Goal: Information Seeking & Learning: Check status

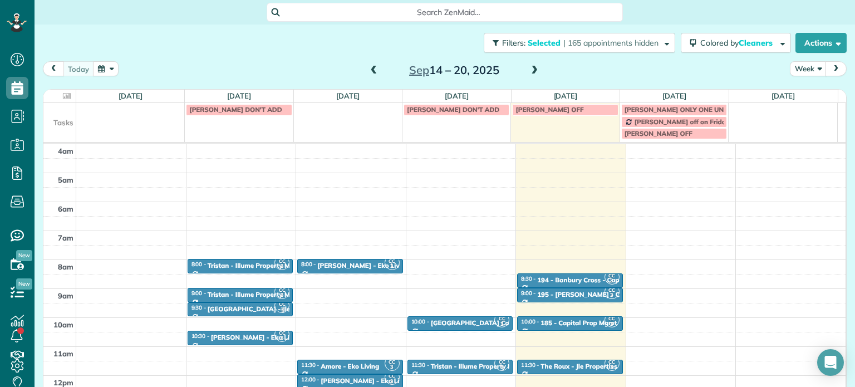
scroll to position [87, 0]
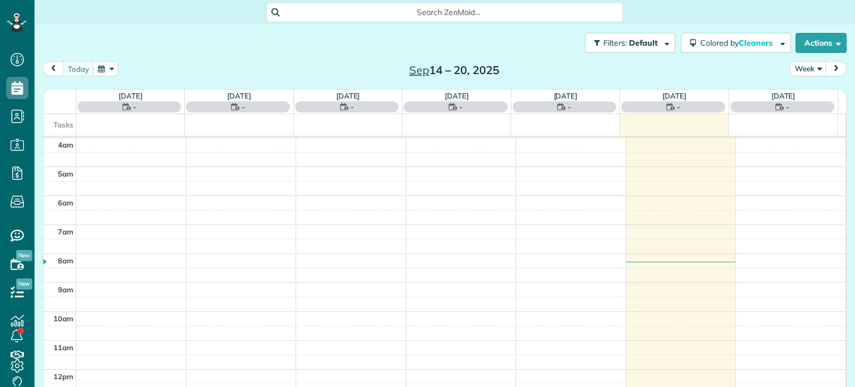
scroll to position [87, 0]
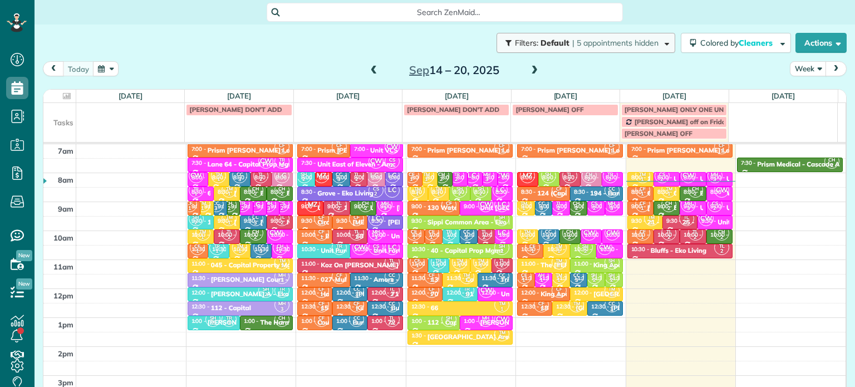
click at [661, 40] on span "button" at bounding box center [665, 42] width 8 height 8
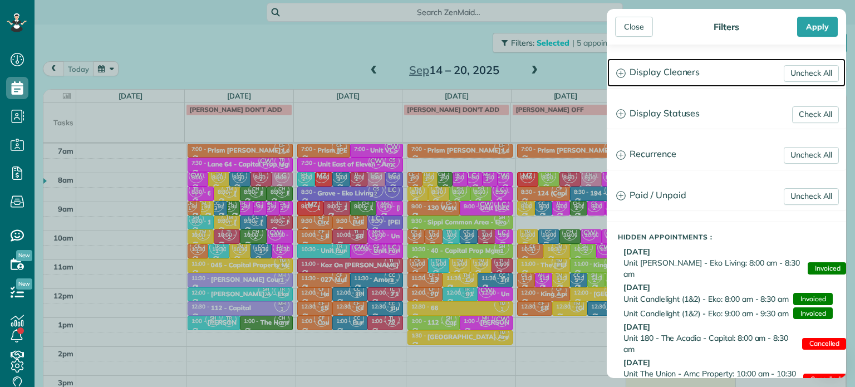
click at [694, 78] on h3 "Display Cleaners" at bounding box center [726, 72] width 238 height 28
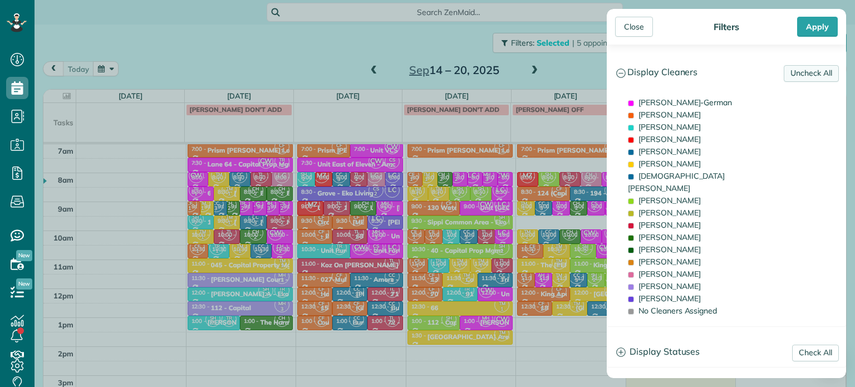
click at [821, 74] on link "Uncheck All" at bounding box center [811, 73] width 55 height 17
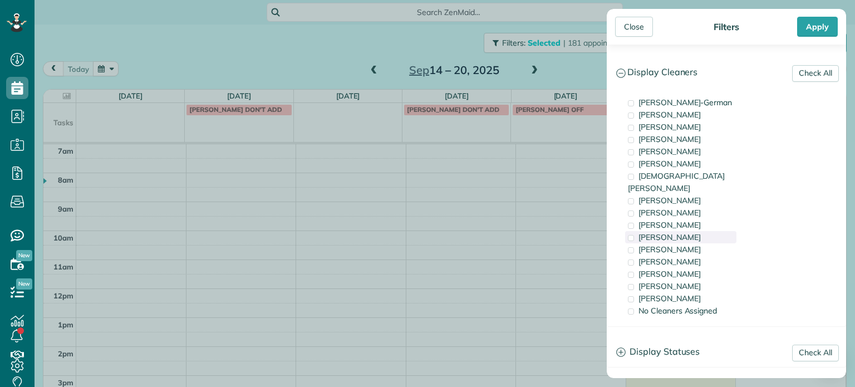
click at [692, 231] on div "[PERSON_NAME]" at bounding box center [680, 237] width 111 height 12
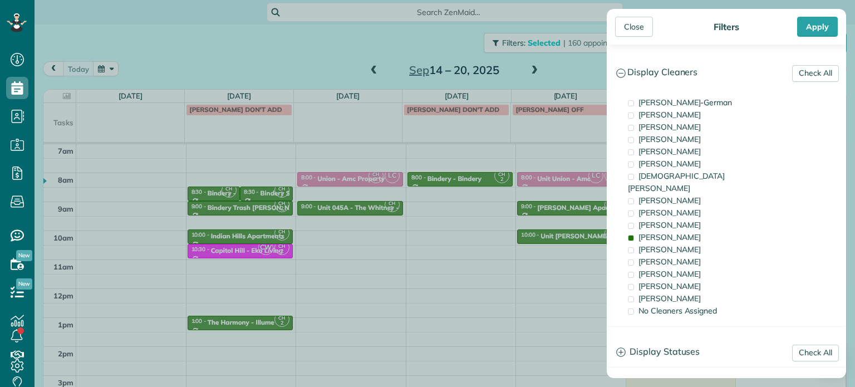
click at [503, 221] on div "Close Filters Apply Check All Display Cleaners Christina Wright-German Cassie F…" at bounding box center [427, 193] width 855 height 387
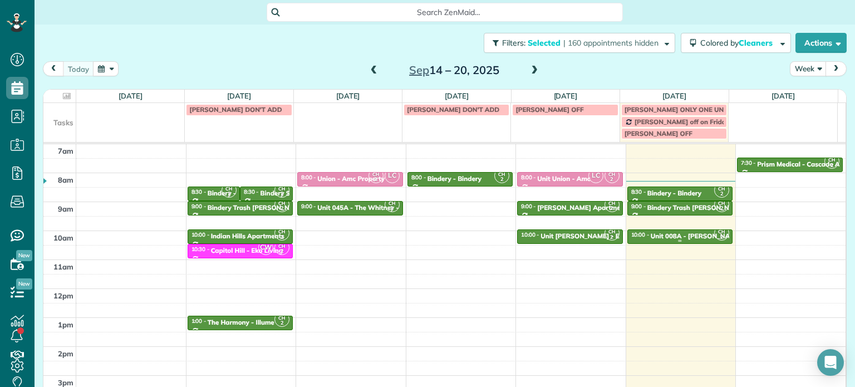
click at [651, 233] on div "Unit 008A - Marshall Arms - Capital" at bounding box center [720, 236] width 138 height 8
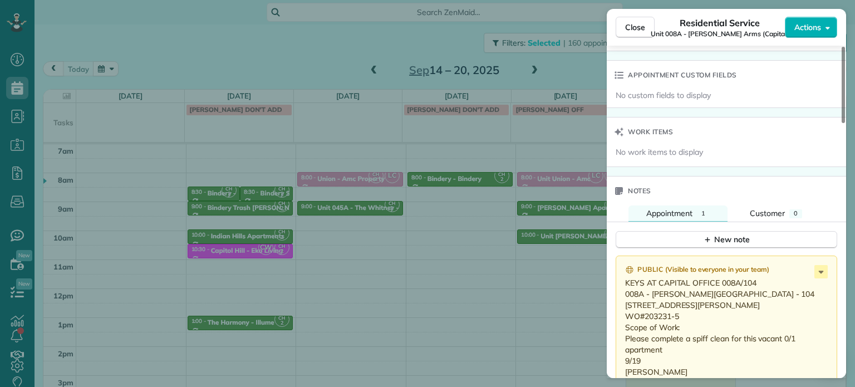
scroll to position [843, 0]
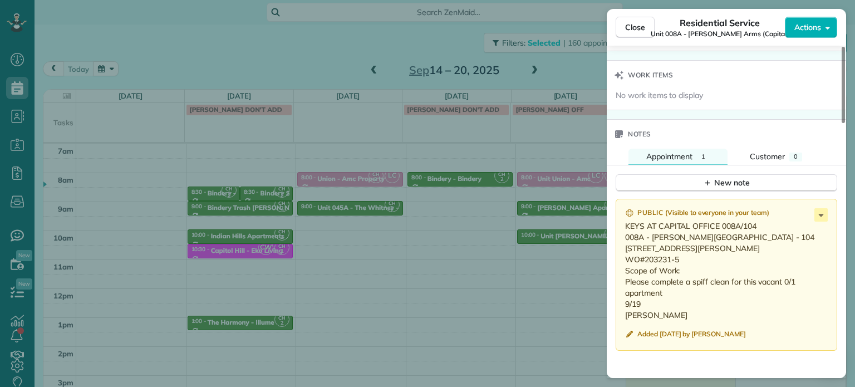
click at [541, 249] on div "Close Residential Service Unit 008A - Marshall Arms (Capital) Actions Status Ac…" at bounding box center [427, 193] width 855 height 387
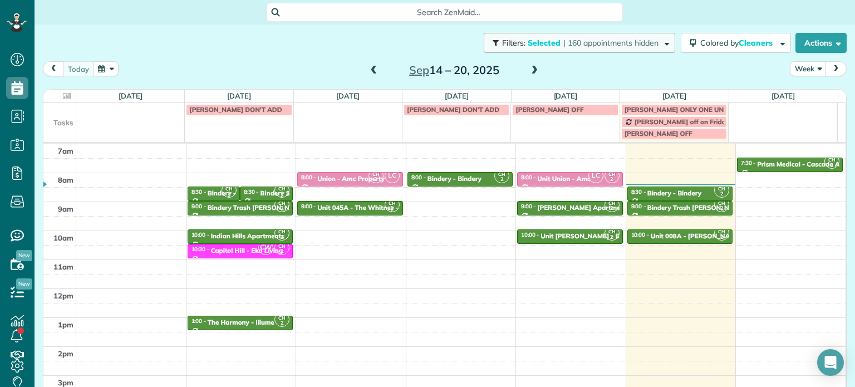
click at [612, 40] on span "| 160 appointments hidden" at bounding box center [610, 43] width 95 height 10
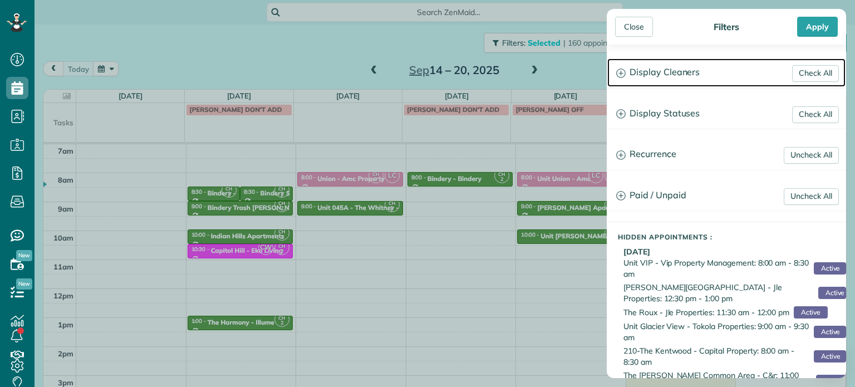
click at [686, 71] on h3 "Display Cleaners" at bounding box center [726, 72] width 238 height 28
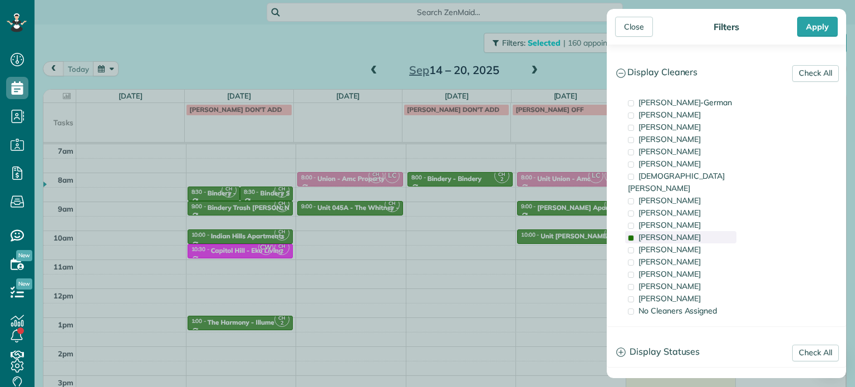
click at [669, 232] on span "[PERSON_NAME]" at bounding box center [669, 237] width 62 height 10
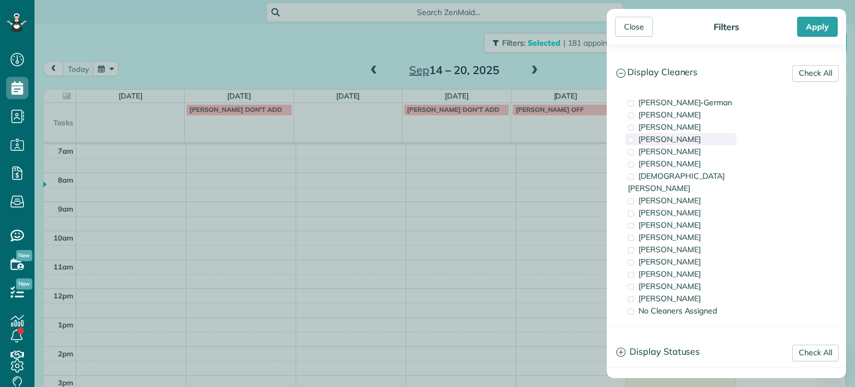
click at [676, 140] on div "[PERSON_NAME]" at bounding box center [680, 139] width 111 height 12
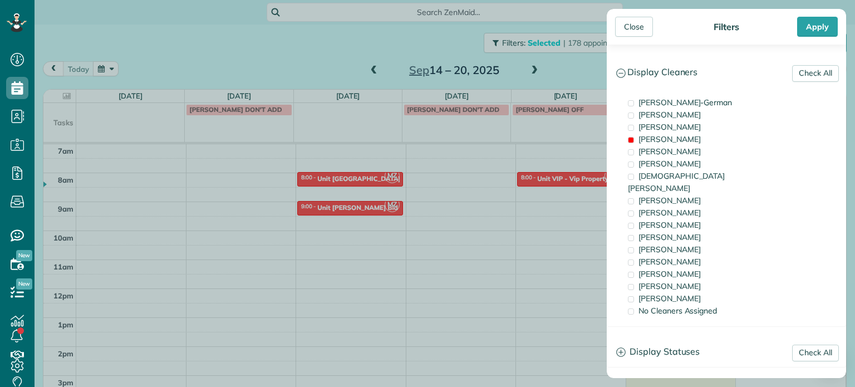
click at [577, 191] on div "Close Filters Apply Check All Display Cleaners Christina Wright-German Cassie F…" at bounding box center [427, 193] width 855 height 387
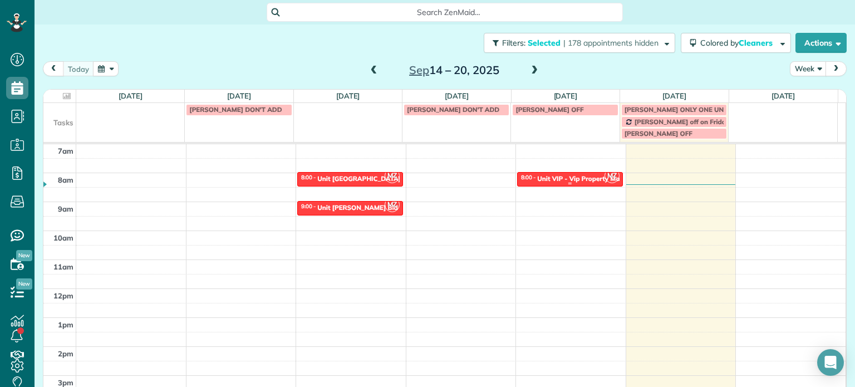
click at [574, 176] on div "Unit VIP - Vip Property Management" at bounding box center [594, 179] width 114 height 8
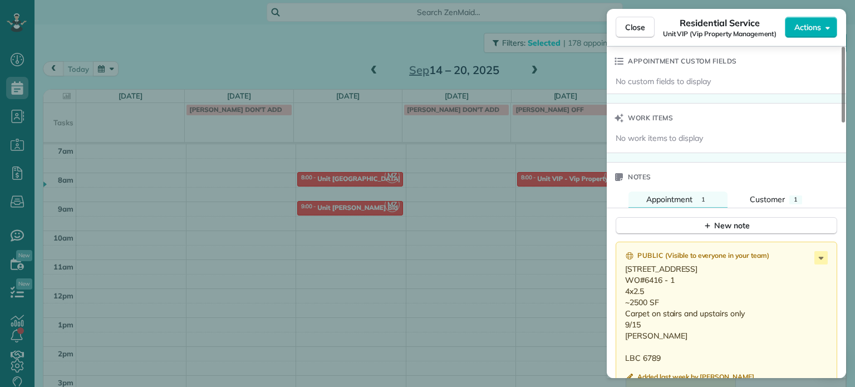
scroll to position [958, 0]
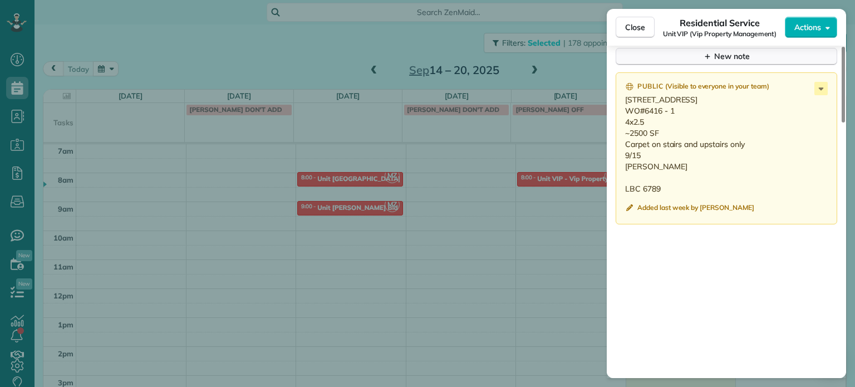
click at [700, 65] on button "New note" at bounding box center [725, 56] width 221 height 17
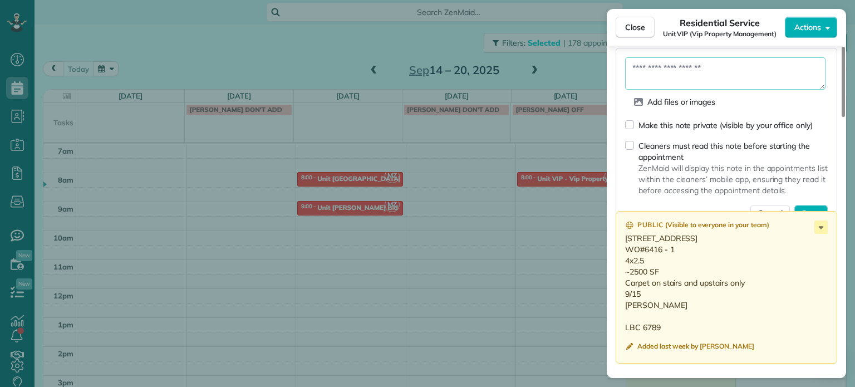
click at [703, 84] on textarea at bounding box center [725, 73] width 200 height 32
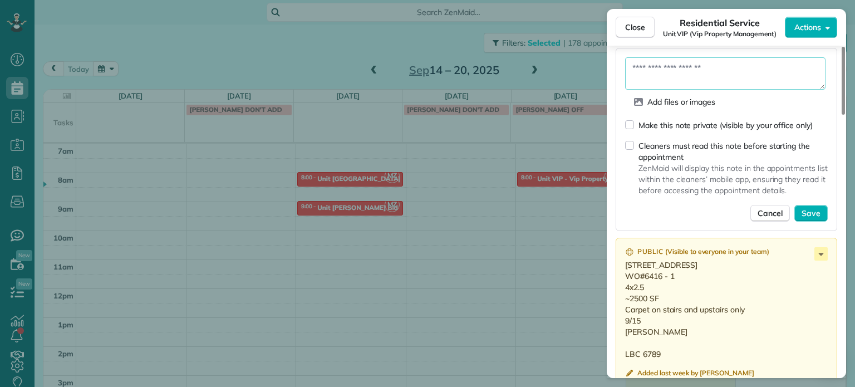
paste textarea "**********"
type textarea "**********"
click at [817, 220] on button "Save" at bounding box center [810, 213] width 33 height 17
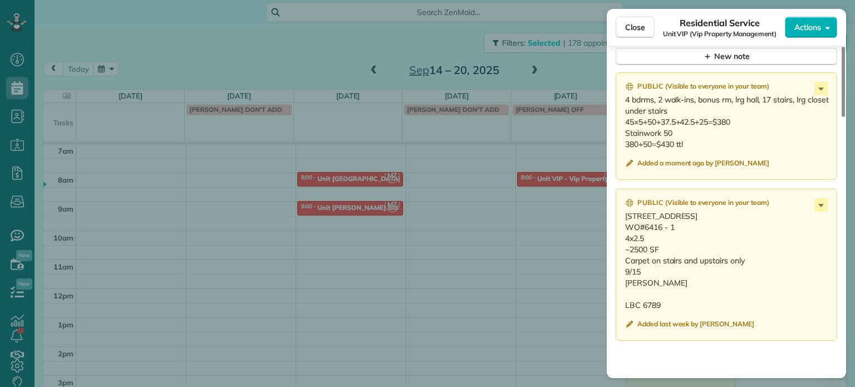
drag, startPoint x: 735, startPoint y: 229, endPoint x: 641, endPoint y: 231, distance: 93.5
click at [628, 231] on p "16318 SE Silver Creek Falls Dr Happy Valley OR 97086 WO#6416 - 1 4x2.5 ~2500 SF…" at bounding box center [727, 260] width 205 height 100
click at [712, 289] on p "16318 SE Silver Creek Falls Dr Happy Valley OR 97086 WO#6416 - 1 4x2.5 ~2500 SF…" at bounding box center [727, 260] width 205 height 100
drag, startPoint x: 734, startPoint y: 229, endPoint x: 624, endPoint y: 232, distance: 109.7
click at [625, 232] on p "16318 SE Silver Creek Falls Dr Happy Valley OR 97086 WO#6416 - 1 4x2.5 ~2500 SF…" at bounding box center [727, 260] width 205 height 100
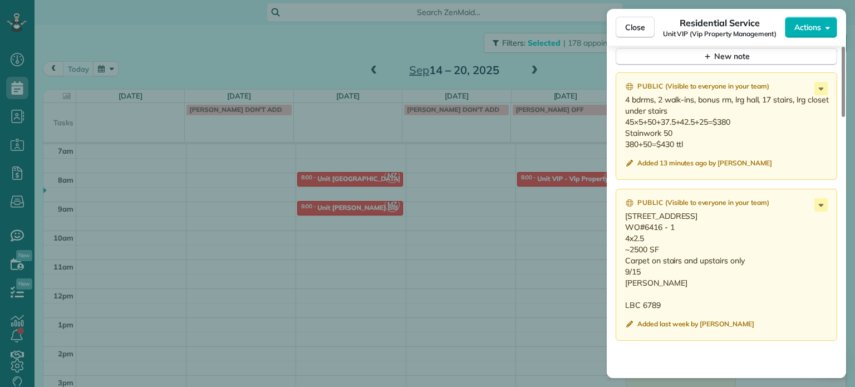
click at [511, 237] on div "Close Residential Service Unit VIP (Vip Property Management) Actions Status Act…" at bounding box center [427, 193] width 855 height 387
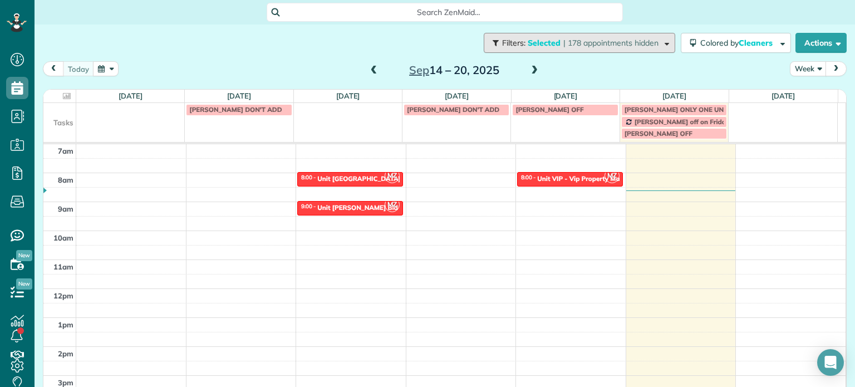
click at [614, 44] on span "| 178 appointments hidden" at bounding box center [610, 43] width 95 height 10
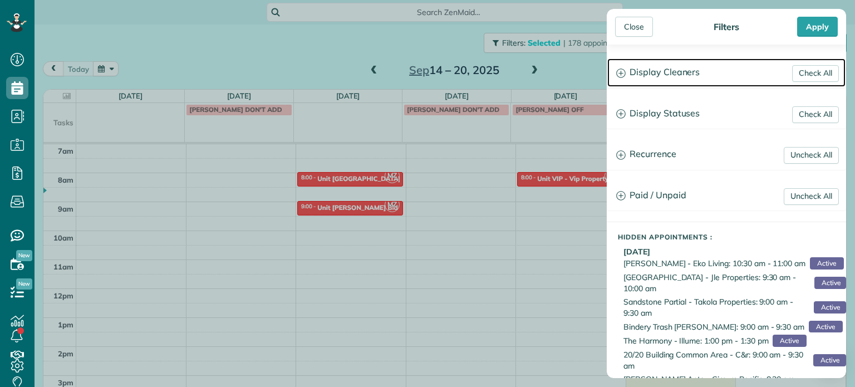
click at [656, 75] on h3 "Display Cleaners" at bounding box center [726, 72] width 238 height 28
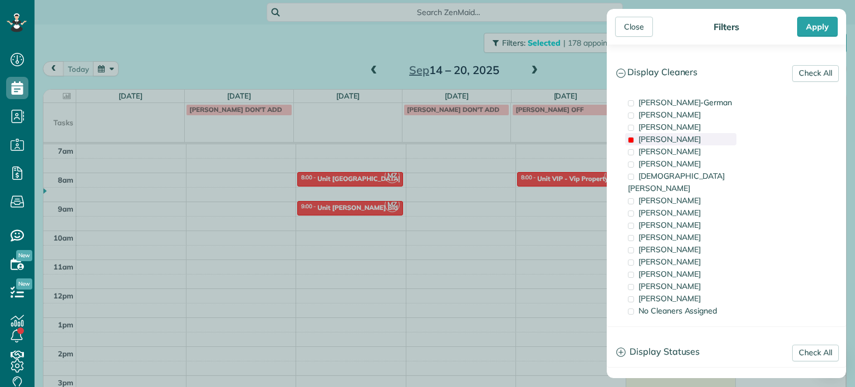
click at [684, 135] on div "[PERSON_NAME]" at bounding box center [680, 139] width 111 height 12
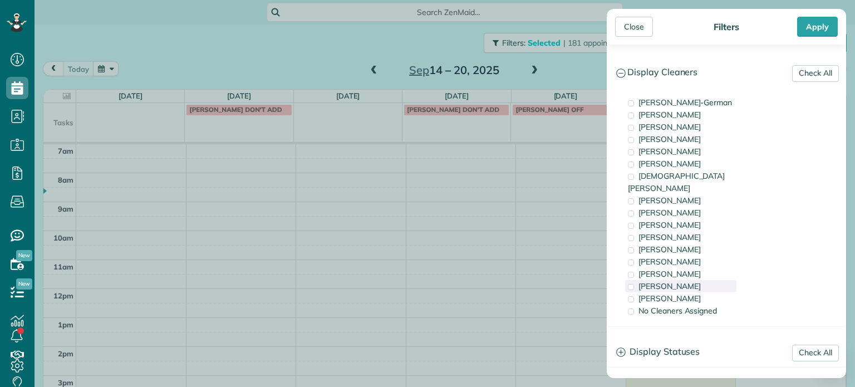
click at [688, 281] on span "[PERSON_NAME]" at bounding box center [669, 286] width 62 height 10
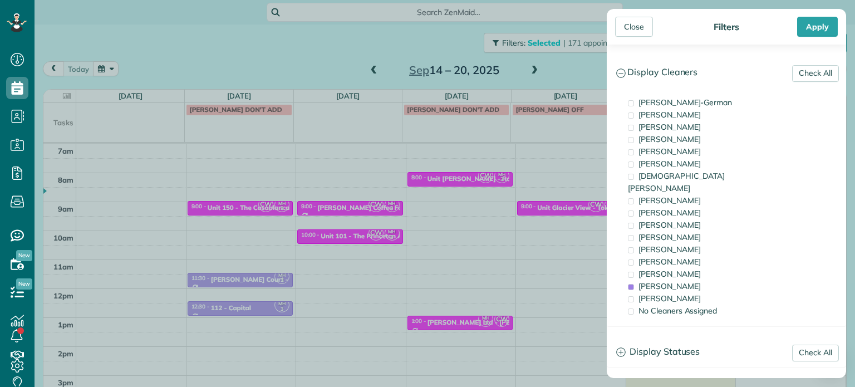
click at [554, 200] on div "Close Filters Apply Check All Display Cleaners Christina Wright-German Cassie F…" at bounding box center [427, 193] width 855 height 387
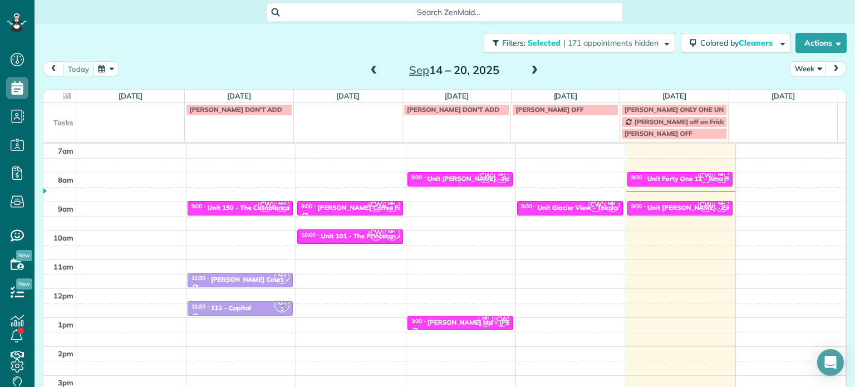
click at [454, 184] on div at bounding box center [460, 183] width 105 height 4
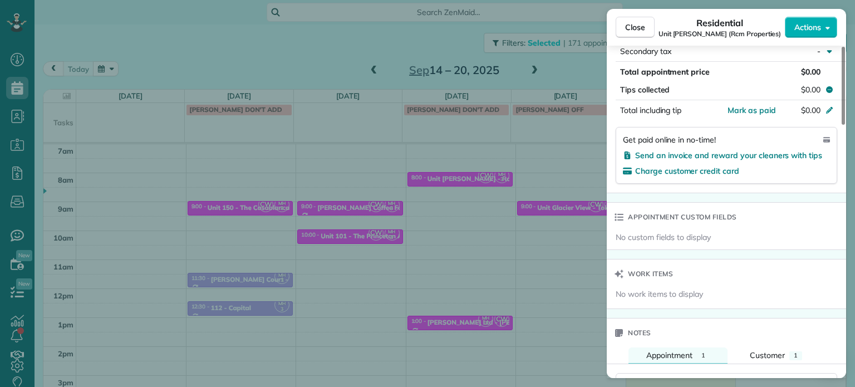
scroll to position [893, 0]
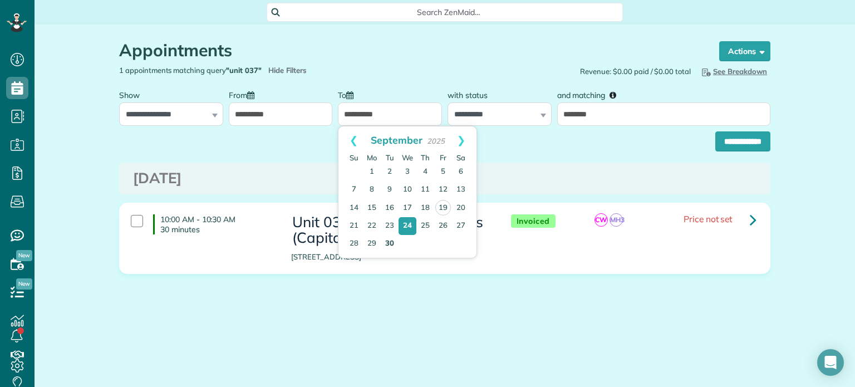
scroll to position [5, 5]
click at [391, 243] on link "30" at bounding box center [390, 244] width 18 height 18
type input "**********"
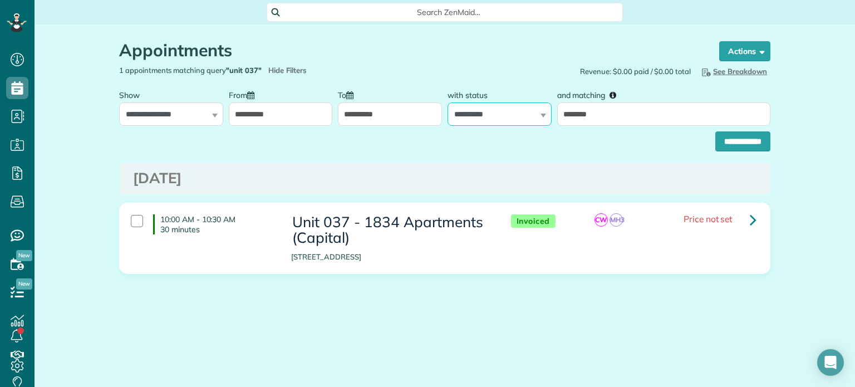
drag, startPoint x: 510, startPoint y: 116, endPoint x: 506, endPoint y: 122, distance: 7.5
click at [510, 116] on select "**********" at bounding box center [499, 113] width 104 height 23
select select "****"
click at [447, 102] on select "**********" at bounding box center [499, 113] width 104 height 23
drag, startPoint x: 603, startPoint y: 120, endPoint x: 552, endPoint y: 126, distance: 51.1
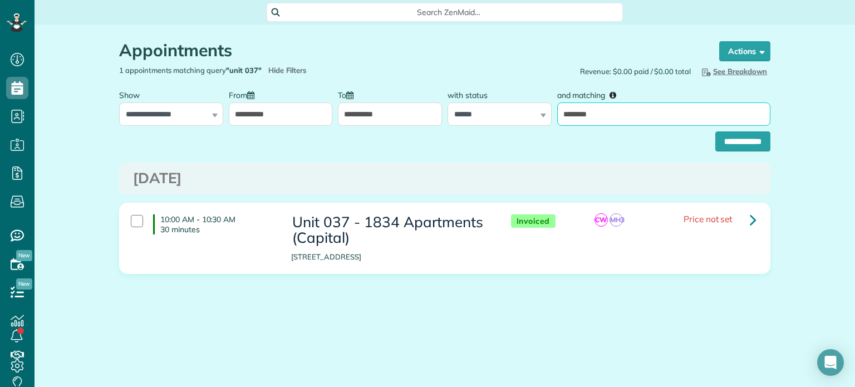
click at [552, 126] on form "**********" at bounding box center [444, 117] width 651 height 67
type input "*****"
click at [720, 142] on input "**********" at bounding box center [742, 141] width 55 height 20
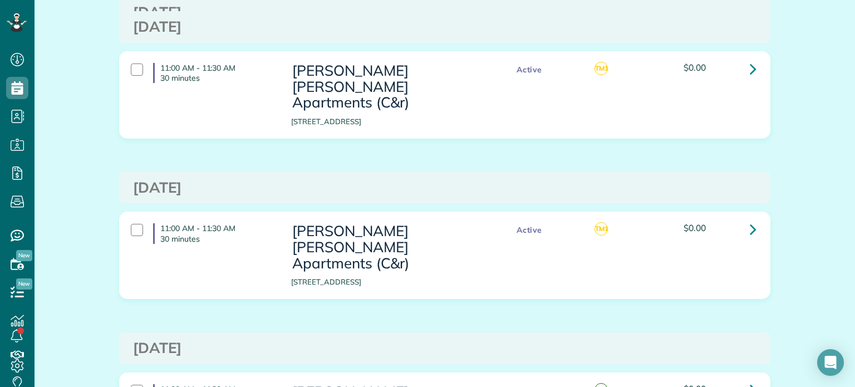
scroll to position [263, 0]
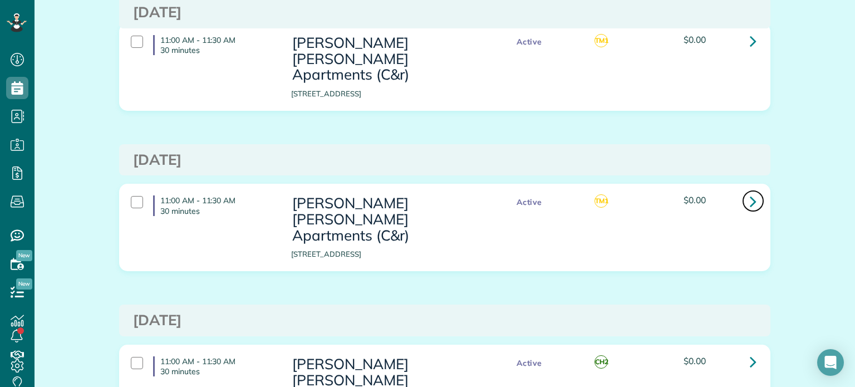
click at [744, 190] on link at bounding box center [753, 201] width 22 height 22
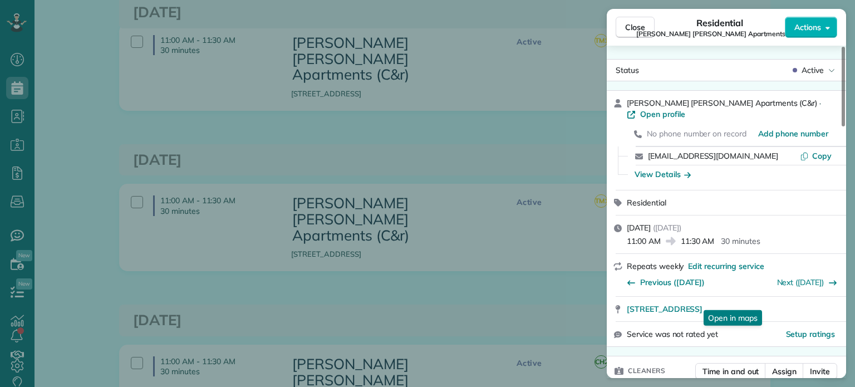
drag, startPoint x: 623, startPoint y: 307, endPoint x: 712, endPoint y: 306, distance: 89.0
click at [712, 306] on div "711 Southeast 60th Avenue Portland OR 97215 Open in maps Open in maps" at bounding box center [726, 309] width 239 height 24
